Goal: Navigation & Orientation: Understand site structure

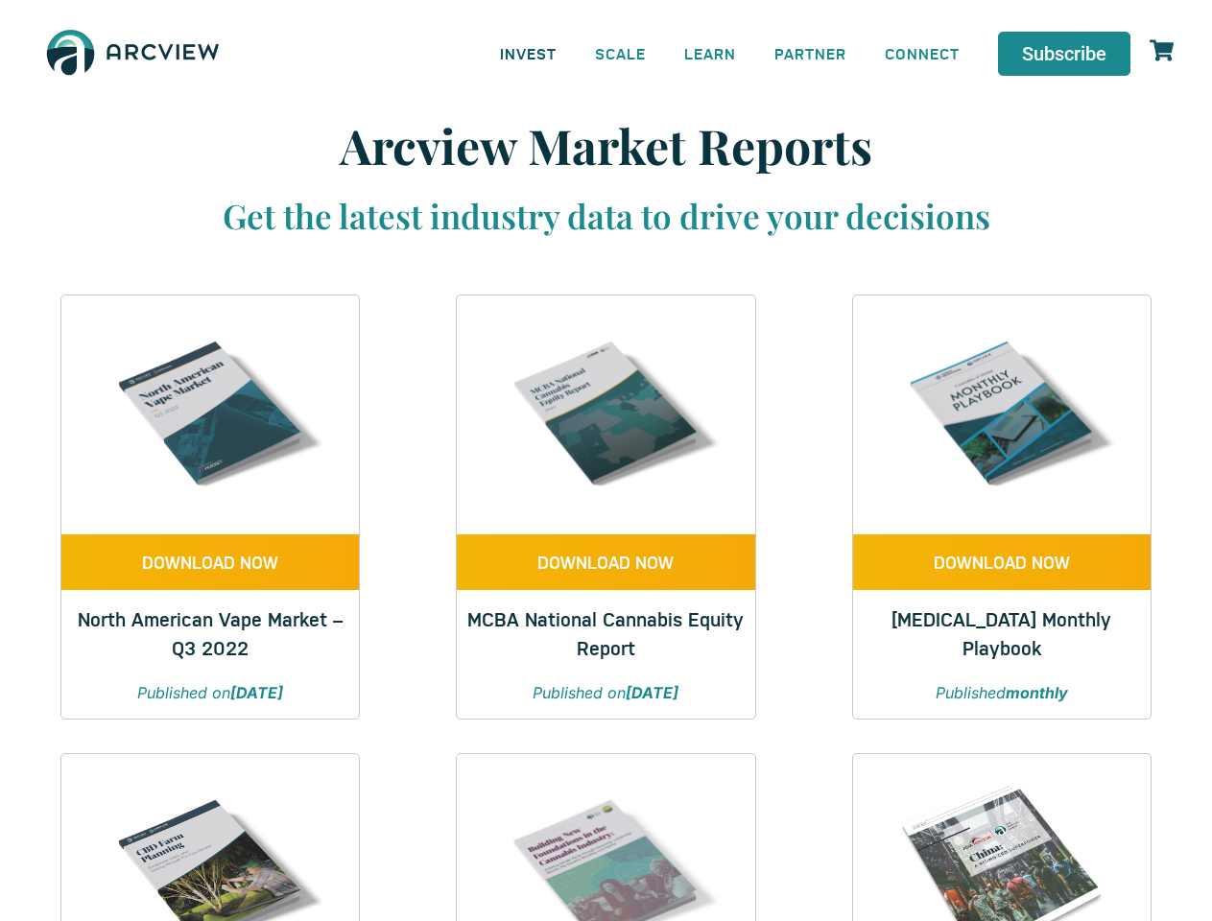
click at [528, 53] on link "INVEST" at bounding box center [528, 53] width 95 height 43
click at [621, 53] on link "SCALE" at bounding box center [620, 53] width 89 height 43
click at [710, 53] on link "LEARN" at bounding box center [710, 53] width 90 height 43
click at [922, 53] on link "CONNECT" at bounding box center [922, 53] width 113 height 43
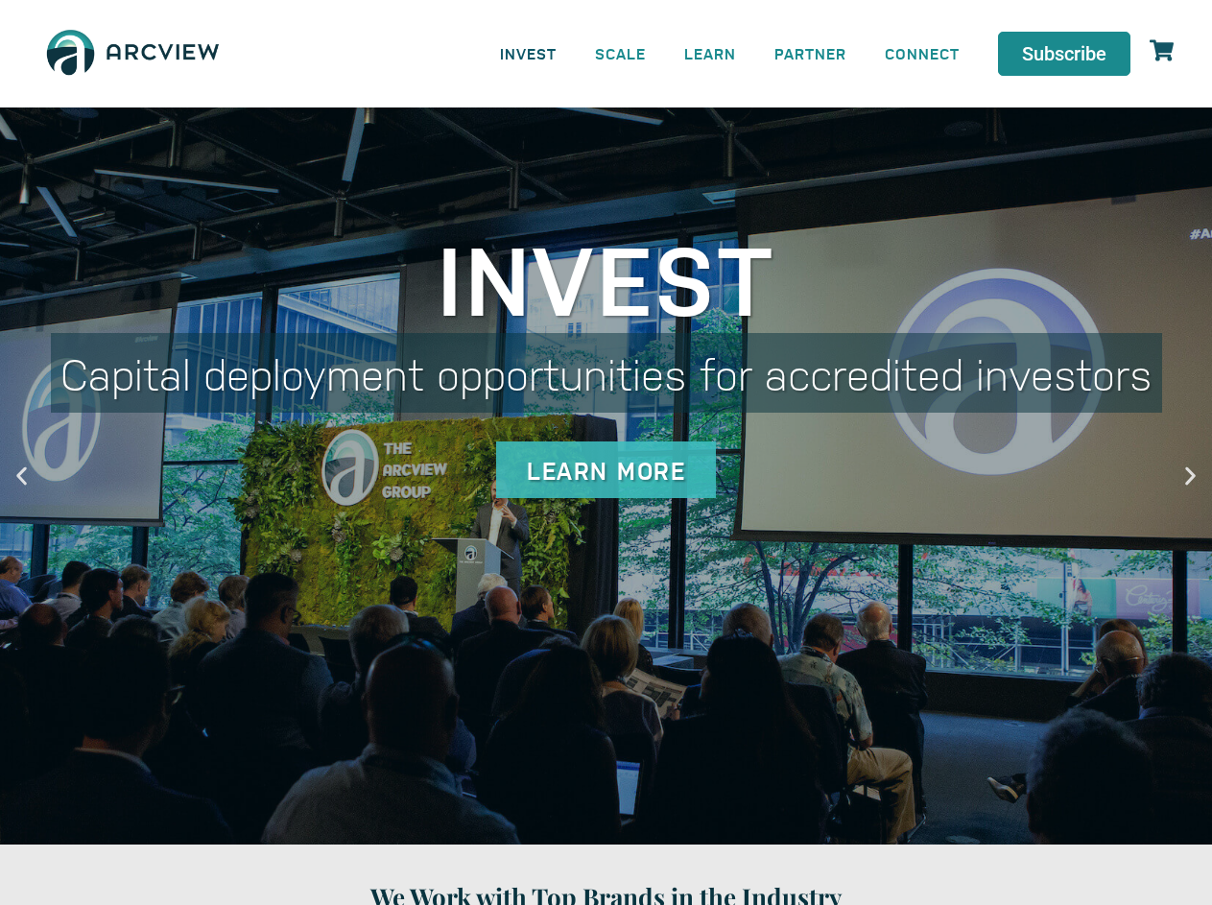
click at [528, 53] on link "INVEST" at bounding box center [528, 53] width 95 height 43
click at [621, 53] on link "SCALE" at bounding box center [620, 53] width 89 height 43
click at [710, 53] on link "LEARN" at bounding box center [710, 53] width 90 height 43
click at [922, 53] on link "CONNECT" at bounding box center [922, 53] width 113 height 43
